Goal: Check status: Verify the current state of an ongoing process or item

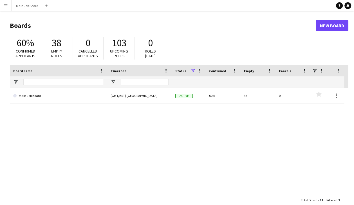
click at [7, 8] on app-icon "Menu" at bounding box center [5, 5] width 4 height 4
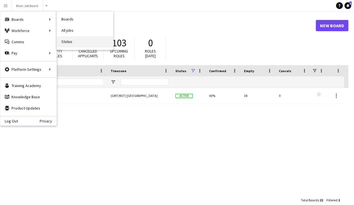
click at [76, 36] on link "Status" at bounding box center [85, 41] width 56 height 11
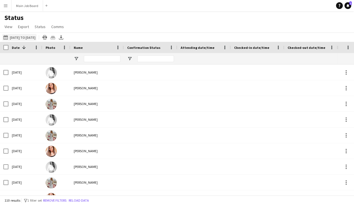
click at [24, 37] on button "11-08-2025 to 17-08-2025 14-08-2025 to 31-01-2026" at bounding box center [19, 37] width 34 height 7
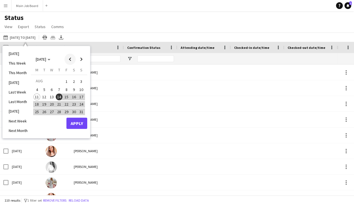
click at [70, 60] on span "Previous month" at bounding box center [69, 59] width 11 height 11
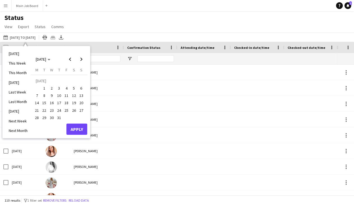
click at [44, 105] on span "15" at bounding box center [44, 103] width 7 height 7
click at [83, 59] on span "Next month" at bounding box center [81, 59] width 11 height 11
click at [61, 97] on span "14" at bounding box center [59, 97] width 7 height 7
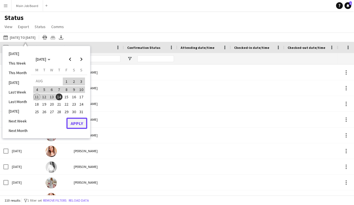
click at [78, 123] on button "Apply" at bounding box center [76, 123] width 21 height 11
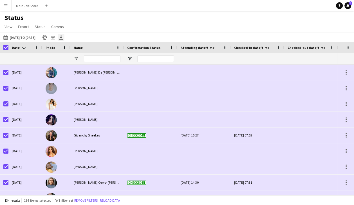
click at [63, 35] on icon "Export XLSX" at bounding box center [61, 37] width 4 height 4
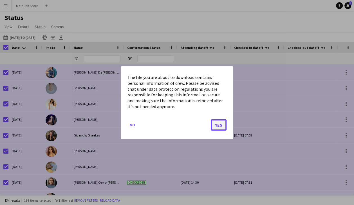
click at [218, 121] on button "Yes" at bounding box center [218, 124] width 16 height 11
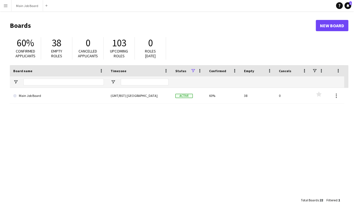
click at [7, 5] on app-icon "Menu" at bounding box center [5, 5] width 4 height 4
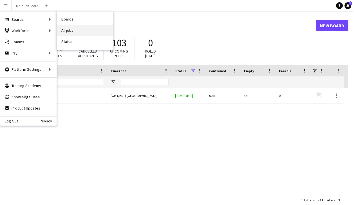
click at [87, 31] on link "All jobs" at bounding box center [85, 30] width 56 height 11
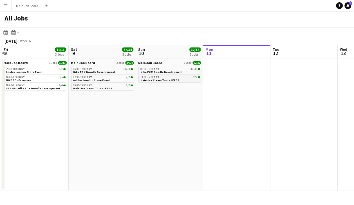
scroll to position [0, 127]
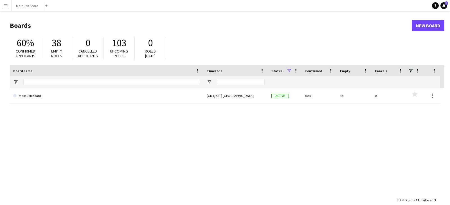
click at [3, 5] on button "Menu" at bounding box center [5, 5] width 11 height 11
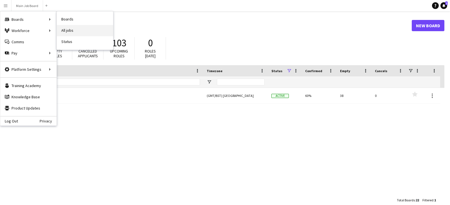
click at [70, 25] on link "All jobs" at bounding box center [85, 30] width 56 height 11
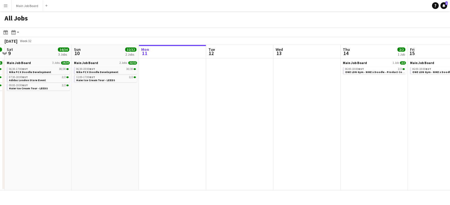
scroll to position [0, 114]
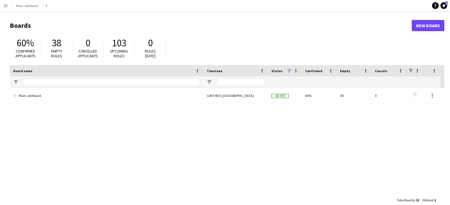
click at [5, 5] on app-icon "Menu" at bounding box center [5, 5] width 4 height 4
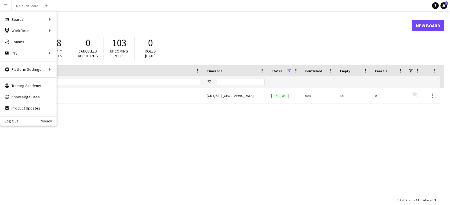
click at [67, 35] on div "60% Confirmed applicants 38 Empty roles 0 Cancelled applicants 103 Upcoming rol…" at bounding box center [227, 49] width 434 height 31
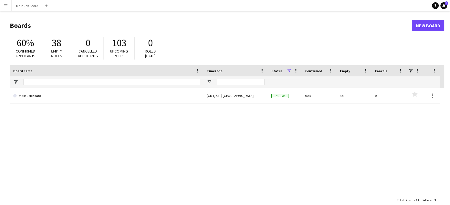
click at [7, 4] on app-icon "Menu" at bounding box center [5, 5] width 4 height 4
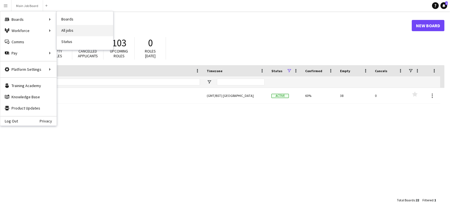
click at [76, 30] on link "All jobs" at bounding box center [85, 30] width 56 height 11
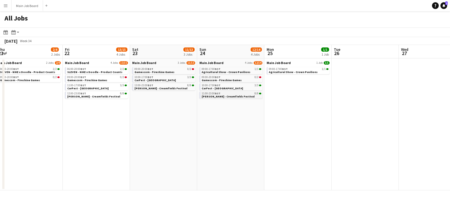
scroll to position [0, 207]
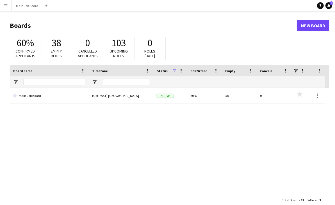
click at [3, 5] on app-icon "Menu" at bounding box center [5, 5] width 4 height 4
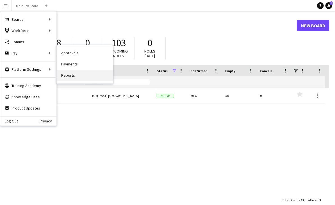
click at [73, 76] on link "Reports" at bounding box center [85, 75] width 56 height 11
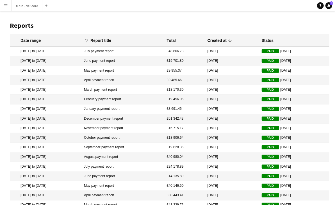
click at [9, 10] on button "Menu" at bounding box center [5, 5] width 11 height 11
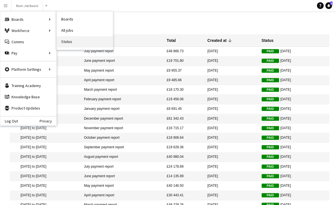
click at [65, 42] on link "Status" at bounding box center [85, 41] width 56 height 11
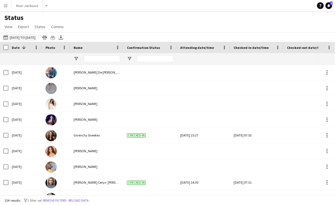
click at [26, 35] on button "[DATE] to [DATE] [DATE] to [DATE]" at bounding box center [19, 37] width 34 height 7
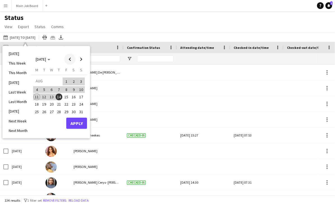
click at [71, 58] on span "Previous month" at bounding box center [69, 59] width 11 height 11
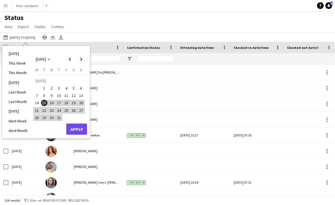
click at [44, 102] on span "15" at bounding box center [44, 103] width 7 height 7
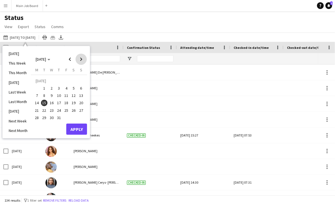
click at [80, 58] on span "Next month" at bounding box center [81, 59] width 11 height 11
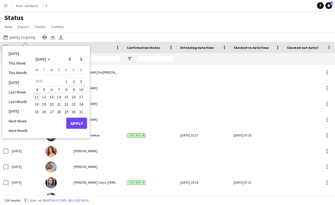
click at [64, 98] on span "15" at bounding box center [66, 97] width 7 height 7
click at [82, 61] on span "Next month" at bounding box center [81, 59] width 11 height 11
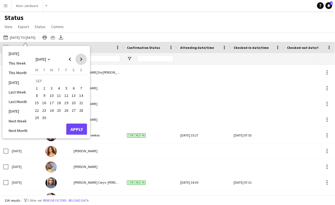
click at [82, 61] on span "Next month" at bounding box center [81, 59] width 11 height 11
click at [83, 60] on span "Next month" at bounding box center [81, 59] width 11 height 11
click at [51, 117] on span "31" at bounding box center [51, 117] width 7 height 7
click at [77, 133] on button "Apply" at bounding box center [76, 129] width 21 height 11
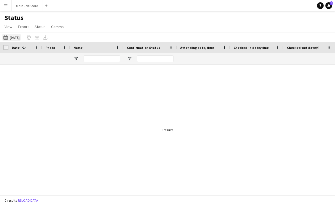
click at [17, 37] on button "[DATE] to [DATE] [DATE]" at bounding box center [11, 37] width 19 height 7
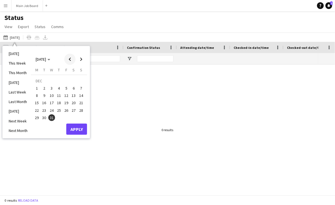
click at [73, 60] on span "Previous month" at bounding box center [69, 59] width 11 height 11
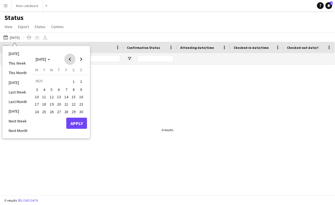
click at [73, 60] on span "Previous month" at bounding box center [69, 59] width 11 height 11
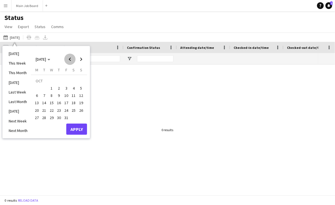
click at [73, 60] on span "Previous month" at bounding box center [69, 59] width 11 height 11
click at [71, 55] on span "Previous month" at bounding box center [69, 59] width 11 height 11
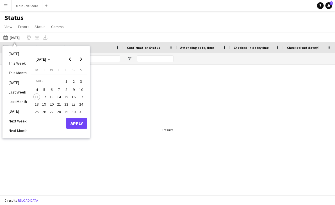
click at [67, 98] on span "15" at bounding box center [66, 97] width 7 height 7
click at [82, 59] on span "Next month" at bounding box center [81, 59] width 11 height 11
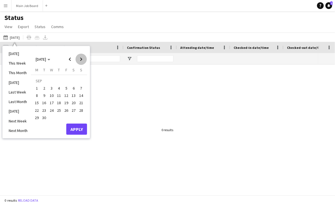
click at [82, 59] on span "Next month" at bounding box center [81, 59] width 11 height 11
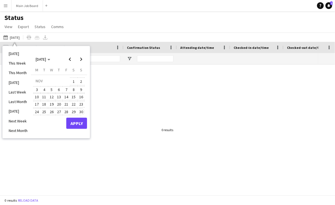
click at [83, 113] on span "30" at bounding box center [81, 111] width 7 height 7
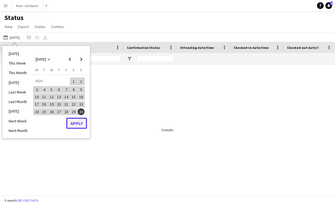
click at [81, 125] on button "Apply" at bounding box center [76, 123] width 21 height 11
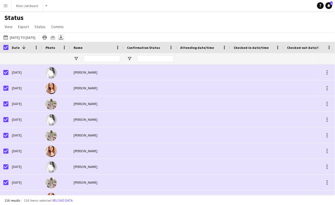
click at [62, 38] on icon at bounding box center [61, 36] width 2 height 3
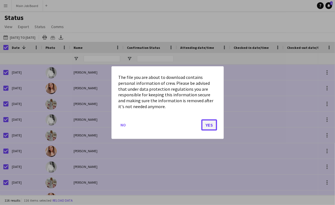
click at [209, 126] on button "Yes" at bounding box center [209, 124] width 16 height 11
